Goal: Complete application form

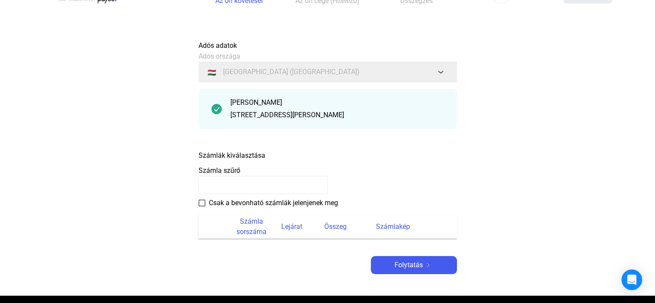
scroll to position [28, 0]
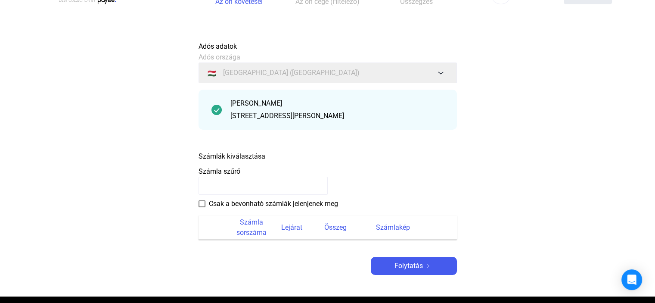
click at [221, 188] on input at bounding box center [263, 186] width 129 height 18
click at [408, 267] on font "Folytatás" at bounding box center [409, 265] width 28 height 8
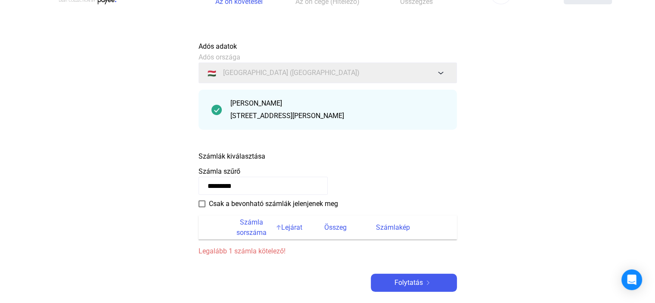
click at [254, 229] on font "Számla sorszáma" at bounding box center [251, 227] width 30 height 19
click at [202, 204] on span at bounding box center [202, 203] width 7 height 7
click at [252, 231] on font "Számla sorszáma" at bounding box center [251, 227] width 30 height 19
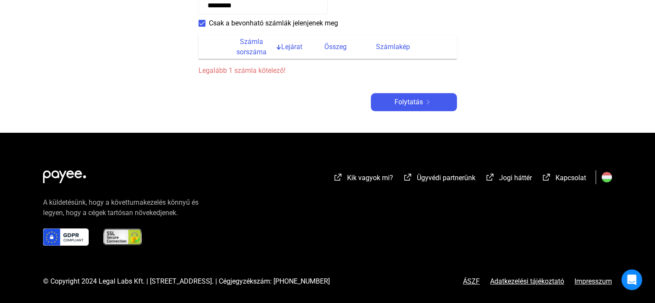
scroll to position [147, 0]
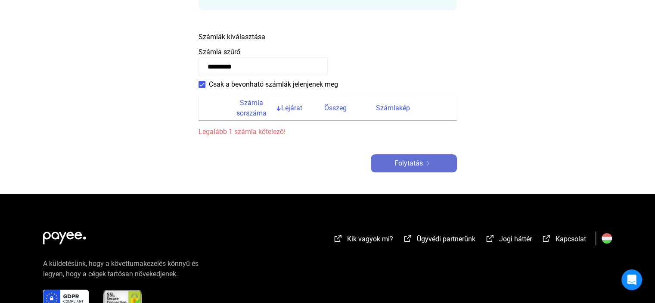
click at [410, 163] on font "Folytatás" at bounding box center [409, 163] width 28 height 8
click at [396, 109] on font "Számlakép" at bounding box center [393, 108] width 34 height 8
click at [407, 160] on font "Folytatás" at bounding box center [409, 163] width 28 height 8
click at [262, 67] on input "*********" at bounding box center [263, 66] width 129 height 18
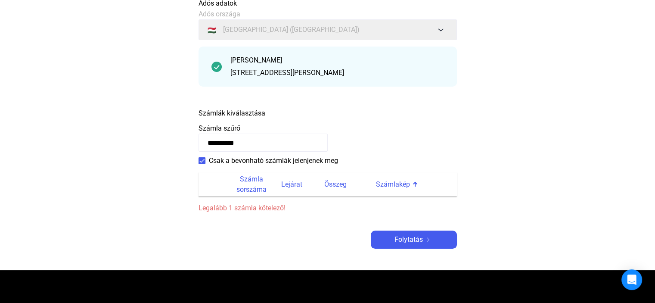
scroll to position [72, 0]
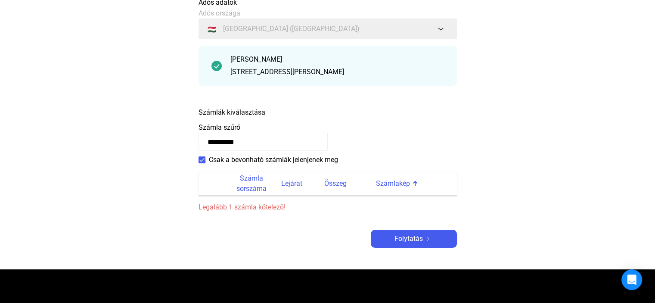
type input "*********"
click at [204, 159] on span at bounding box center [202, 159] width 7 height 7
click at [413, 183] on div at bounding box center [414, 182] width 3 height 3
click at [413, 183] on div at bounding box center [415, 183] width 5 height 5
click at [212, 182] on th at bounding box center [214, 183] width 31 height 24
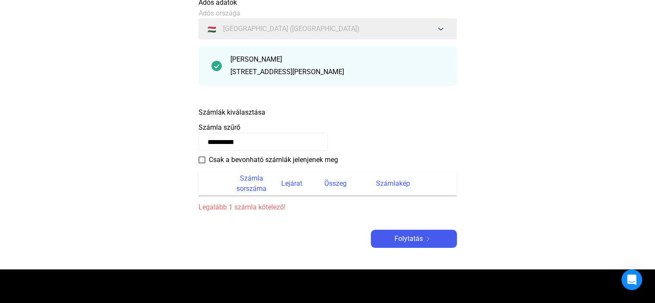
click at [245, 208] on font "Legalább 1 számla kötelező!" at bounding box center [242, 207] width 87 height 8
click at [410, 238] on font "Folytatás" at bounding box center [409, 238] width 28 height 8
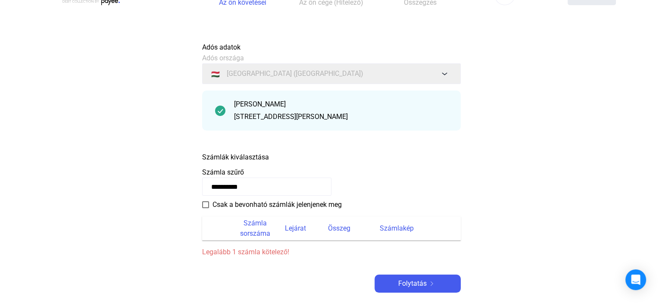
scroll to position [0, 0]
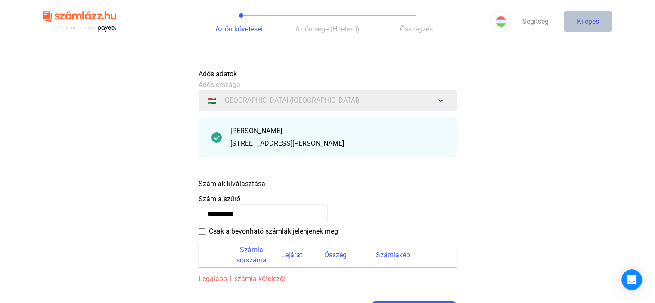
click at [589, 25] on font "Kilépés" at bounding box center [588, 21] width 22 height 8
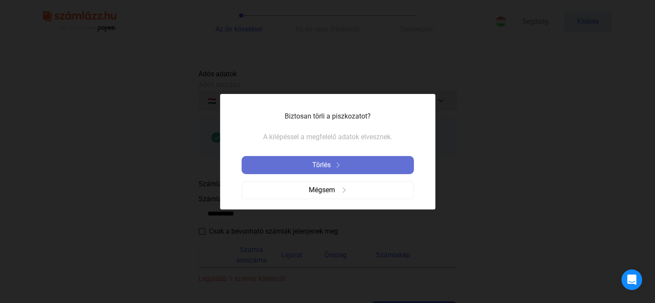
click at [334, 167] on img at bounding box center [338, 164] width 10 height 5
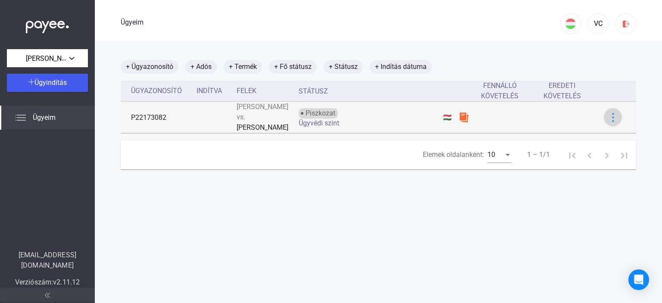
click at [609, 121] on img at bounding box center [612, 117] width 9 height 9
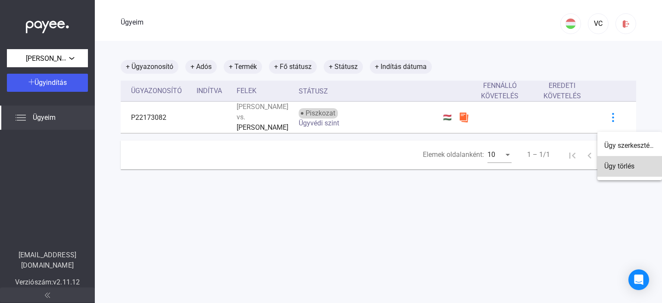
click at [619, 169] on font "Ügy törlés" at bounding box center [619, 166] width 30 height 8
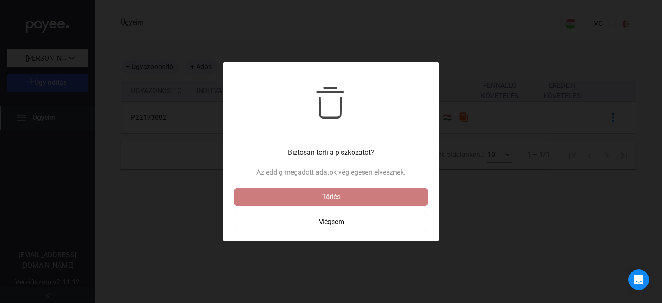
click at [345, 196] on div "Törlés" at bounding box center [331, 197] width 190 height 10
